Goal: Find specific page/section: Find specific page/section

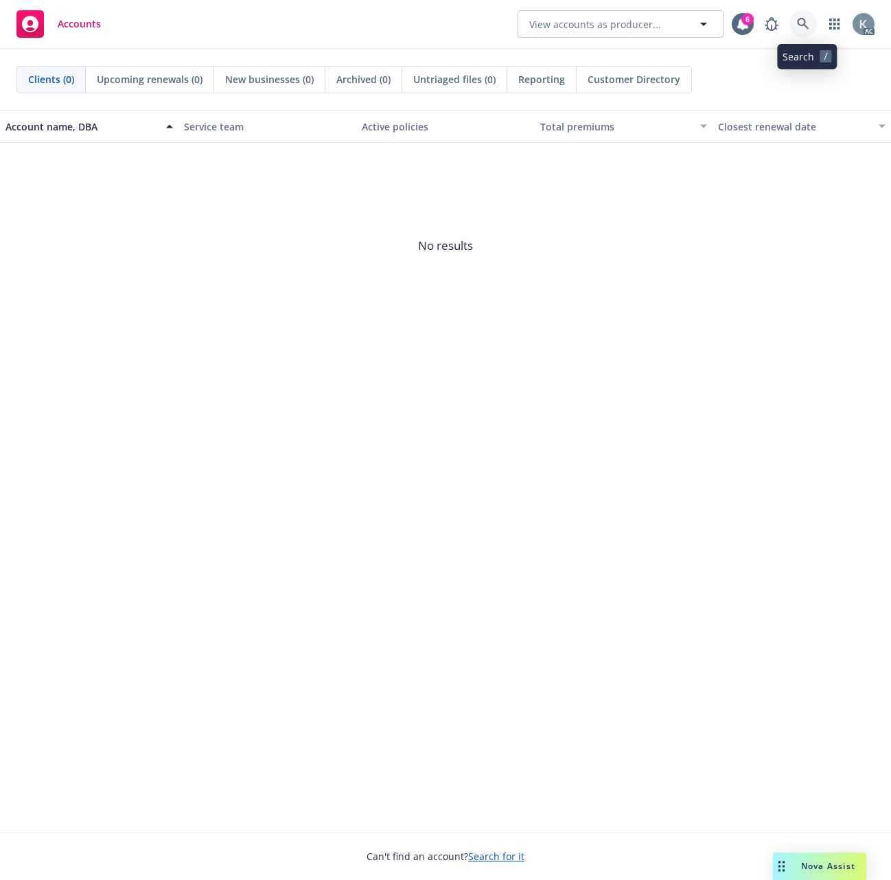
click at [809, 24] on icon at bounding box center [803, 24] width 12 height 12
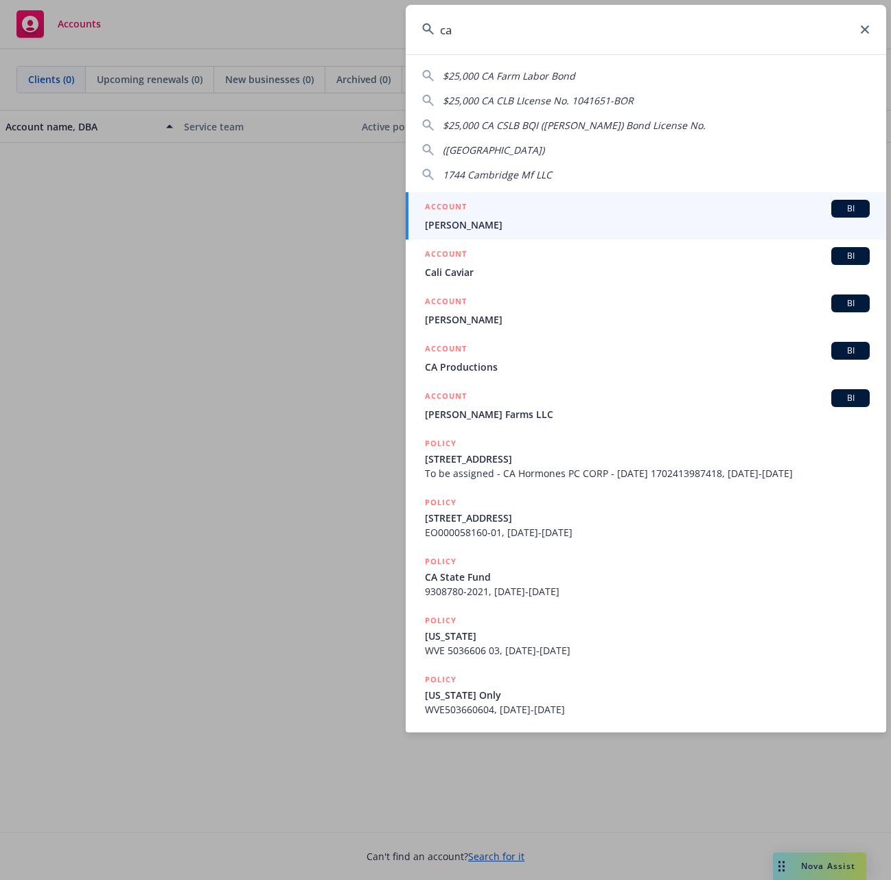
drag, startPoint x: 499, startPoint y: 39, endPoint x: 346, endPoint y: 48, distance: 153.3
click at [346, 48] on div "ca $25,000 CA Farm Labor Bond $25,000 CA CLB LIcense No. 1041651-BOR $25,000 CA…" at bounding box center [445, 440] width 891 height 880
paste input "Carpathian Capital Management"
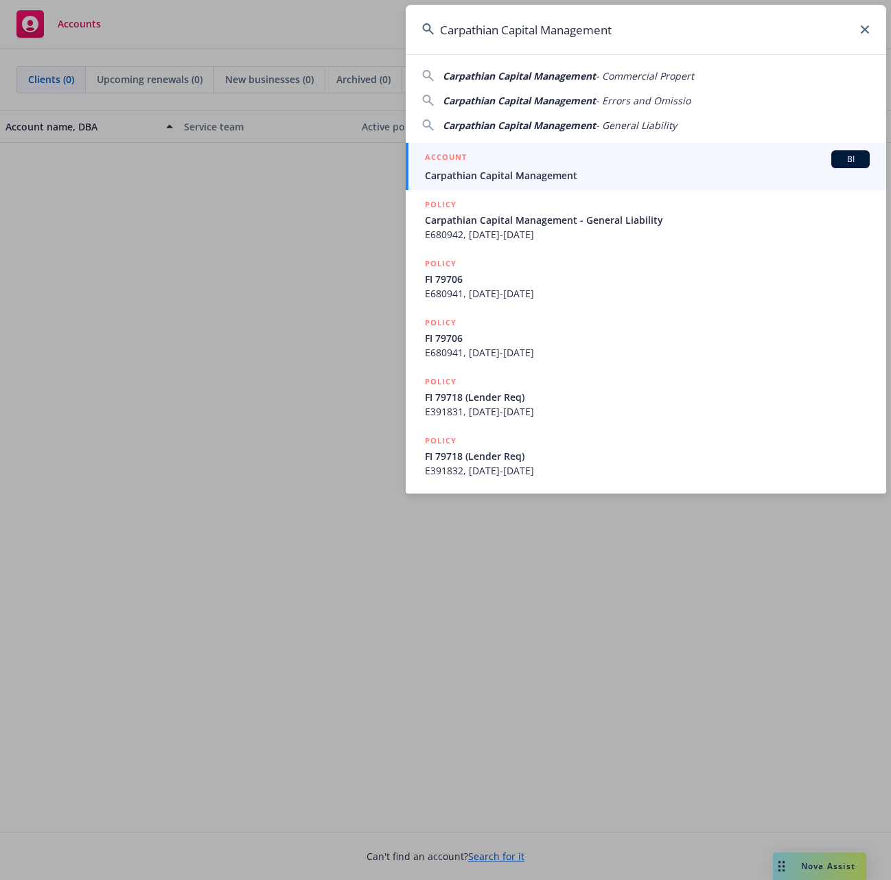
type input "Carpathian Capital Management"
click at [497, 163] on div "ACCOUNT BI" at bounding box center [647, 159] width 445 height 18
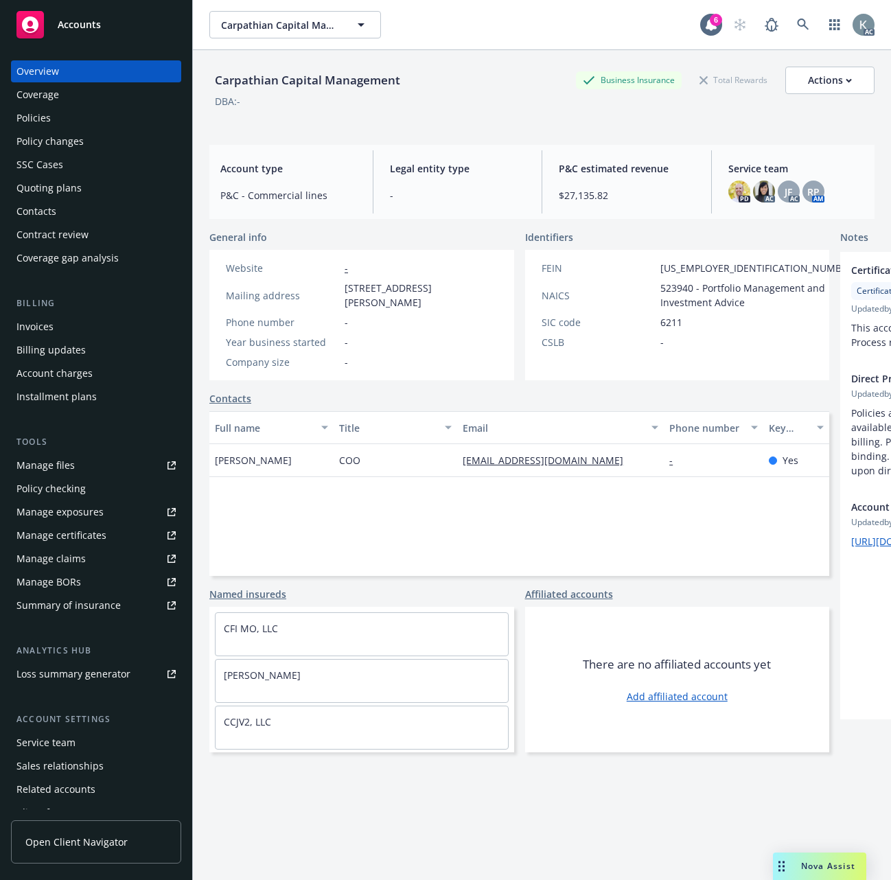
click at [108, 107] on div "Policies" at bounding box center [95, 118] width 159 height 22
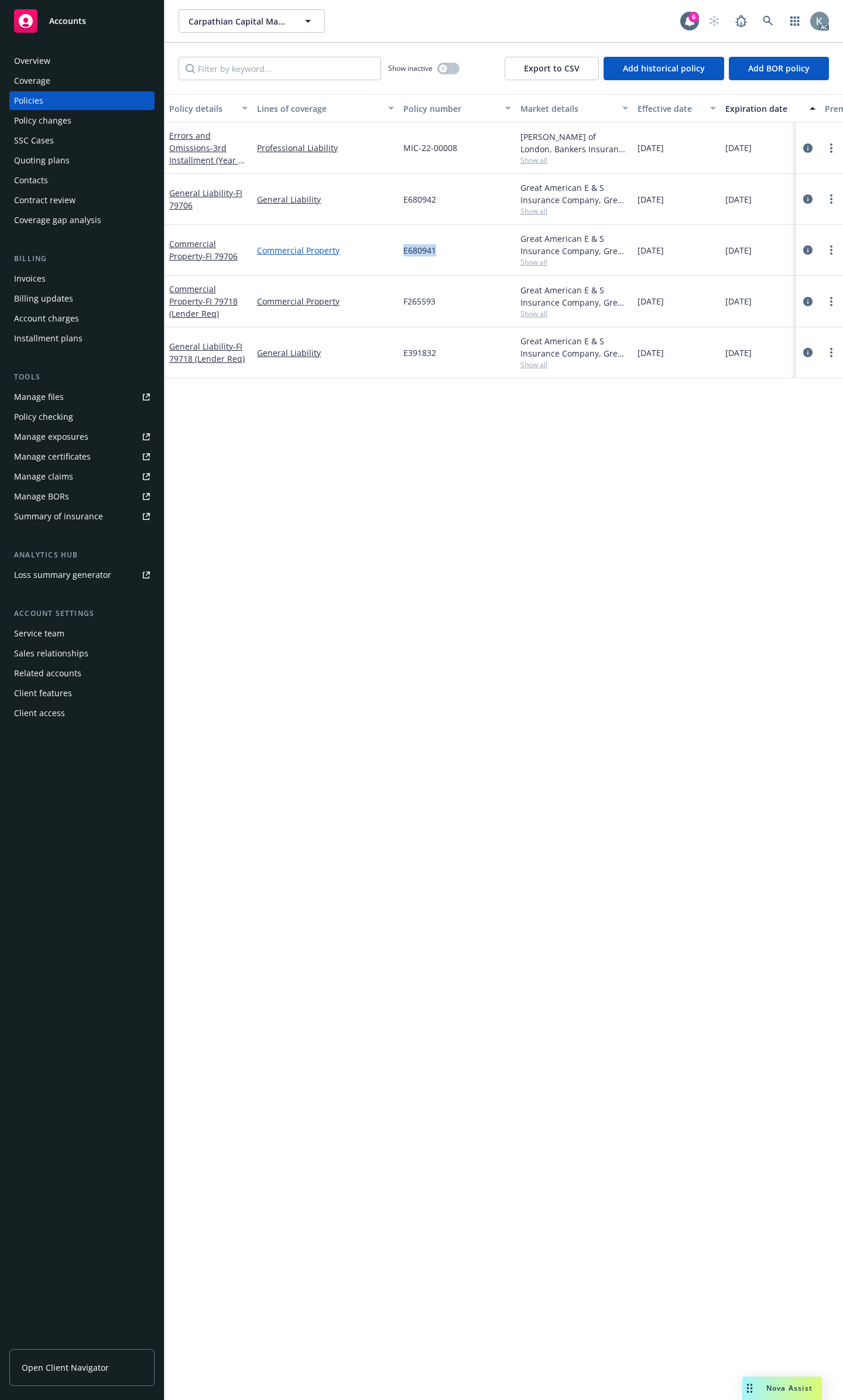
drag, startPoint x: 463, startPoint y: 245, endPoint x: 392, endPoint y: 244, distance: 71.0
click at [392, 244] on div "Commercial Property - FI 79706 Commercial Property E680941 Great American E & S…" at bounding box center [730, 250] width 1130 height 51
copy div "E680941"
